Goal: Task Accomplishment & Management: Manage account settings

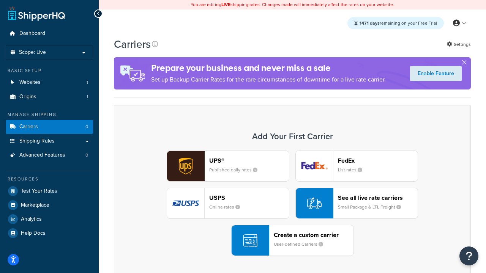
click at [292, 203] on div "UPS® Published daily rates FedEx List rates USPS Online rates See all live rate…" at bounding box center [292, 204] width 341 height 106
click at [378, 161] on header "FedEx" at bounding box center [378, 160] width 80 height 7
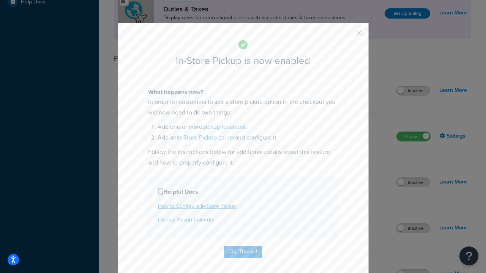
click at [348, 35] on button "button" at bounding box center [348, 36] width 2 height 2
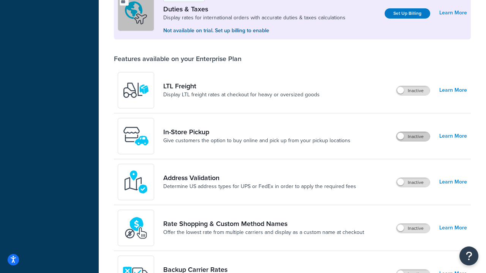
scroll to position [232, 0]
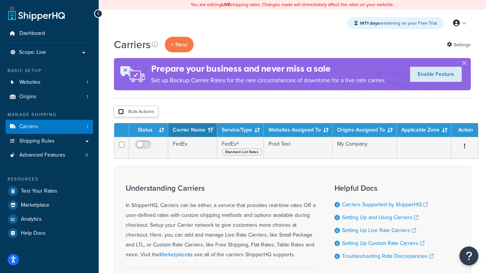
click at [121, 112] on input "checkbox" at bounding box center [121, 112] width 6 height 6
checkbox input "true"
click at [0, 0] on button "Delete" at bounding box center [0, 0] width 0 height 0
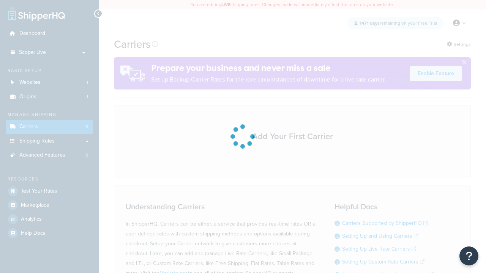
scroll to position [67, 0]
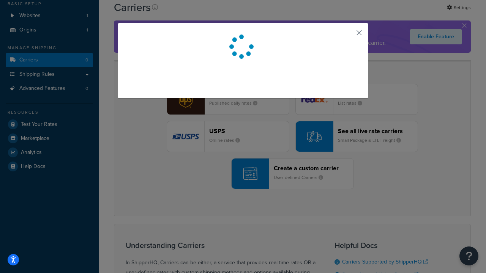
click at [348, 35] on button "button" at bounding box center [348, 36] width 2 height 2
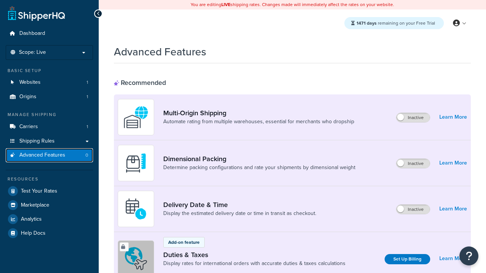
click at [49, 155] on span "Advanced Features" at bounding box center [42, 155] width 46 height 6
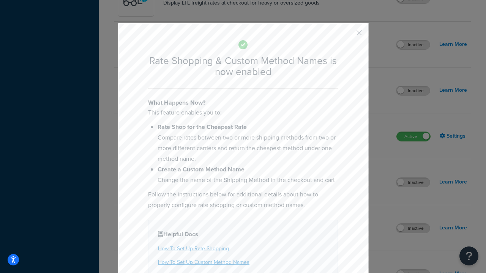
click at [348, 35] on button "button" at bounding box center [348, 36] width 2 height 2
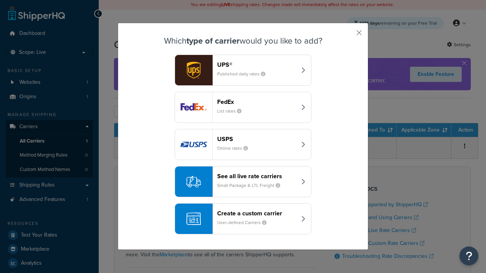
click at [243, 182] on div "See all live rate carriers Small Package & LTL Freight" at bounding box center [256, 182] width 79 height 18
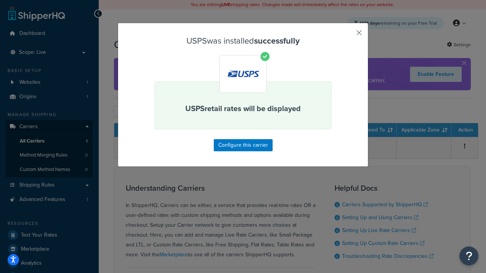
click at [348, 35] on button "button" at bounding box center [348, 36] width 2 height 2
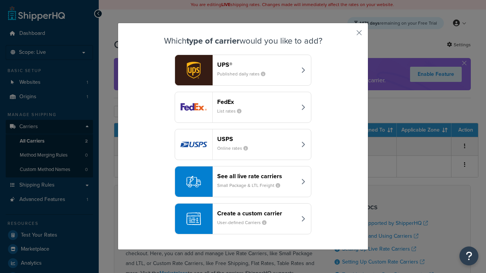
click at [243, 182] on div "See all live rate carriers Small Package & LTL Freight" at bounding box center [256, 182] width 79 height 18
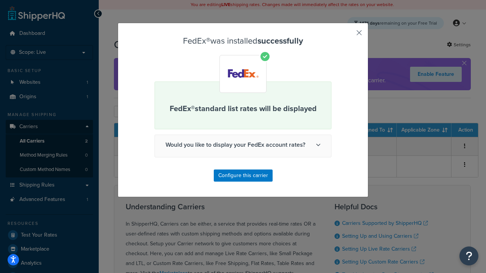
click at [348, 35] on button "button" at bounding box center [348, 36] width 2 height 2
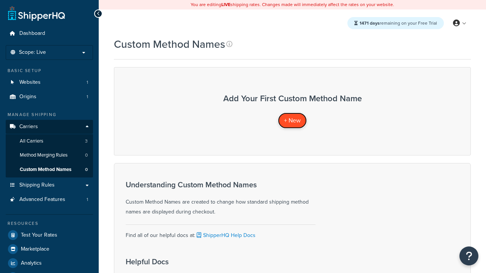
click at [292, 120] on span "+ New" at bounding box center [292, 120] width 17 height 9
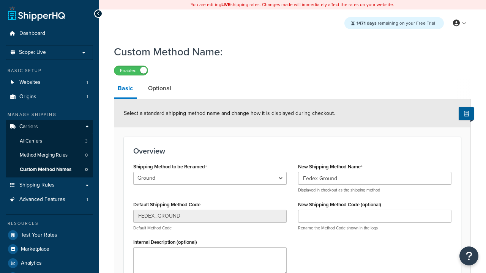
type input "Fedex Ground"
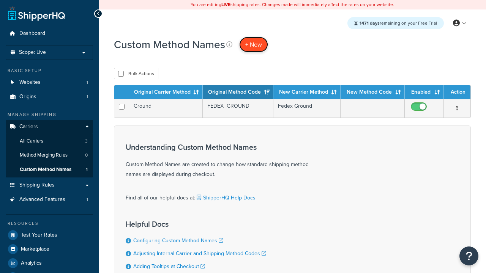
click at [254, 44] on span "+ New" at bounding box center [253, 44] width 17 height 9
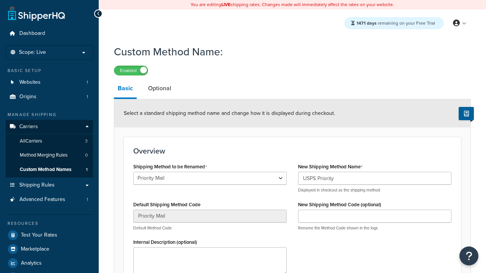
select select "730410"
type input "USPS Priority"
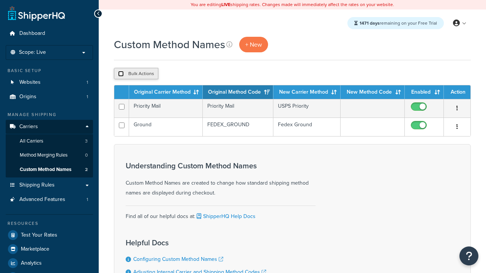
click at [121, 74] on input "checkbox" at bounding box center [121, 74] width 6 height 6
checkbox input "true"
click at [0, 0] on button "Duplicate" at bounding box center [0, 0] width 0 height 0
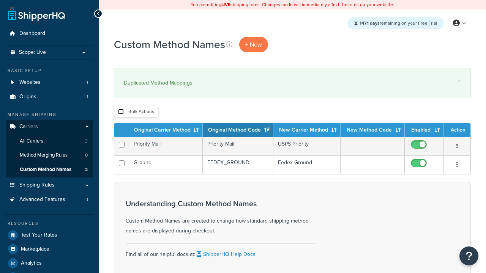
click at [121, 112] on input "checkbox" at bounding box center [121, 112] width 6 height 6
checkbox input "true"
click at [0, 0] on button "Delete" at bounding box center [0, 0] width 0 height 0
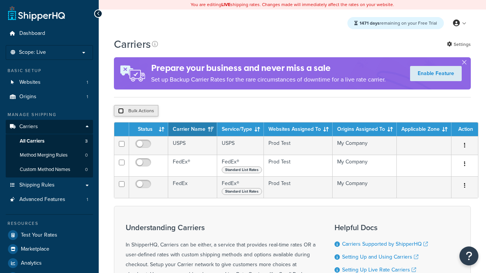
click at [121, 111] on input "checkbox" at bounding box center [121, 111] width 6 height 6
checkbox input "true"
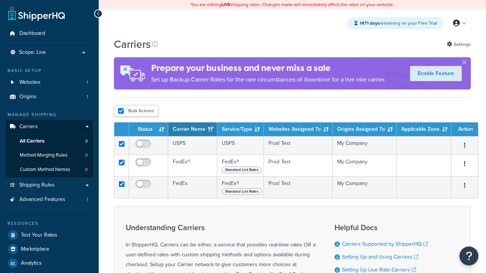
click at [0, 0] on button "Delete" at bounding box center [0, 0] width 0 height 0
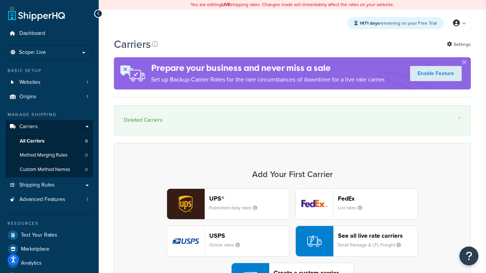
click at [292, 221] on div "UPS® Published daily rates FedEx List rates USPS Online rates See all live rate…" at bounding box center [292, 242] width 341 height 106
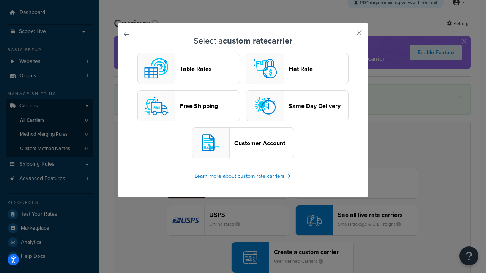
click at [297, 69] on header "Flat Rate" at bounding box center [318, 68] width 60 height 7
